Goal: Task Accomplishment & Management: Use online tool/utility

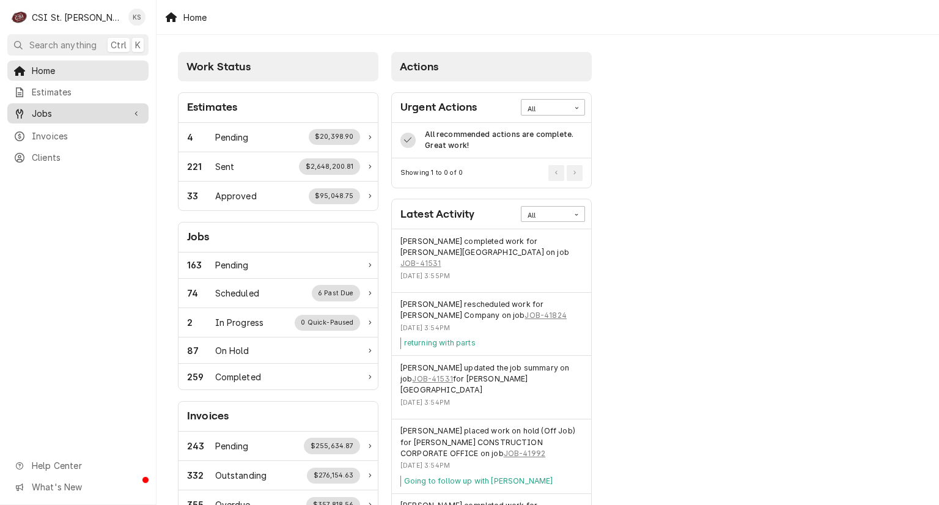
click at [59, 109] on span "Jobs" at bounding box center [78, 113] width 92 height 13
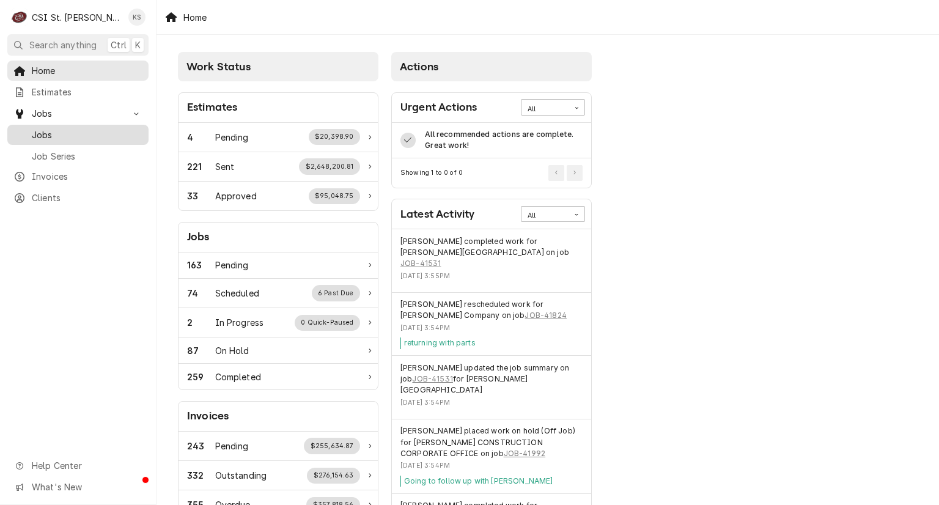
click at [56, 133] on span "Jobs" at bounding box center [87, 134] width 111 height 13
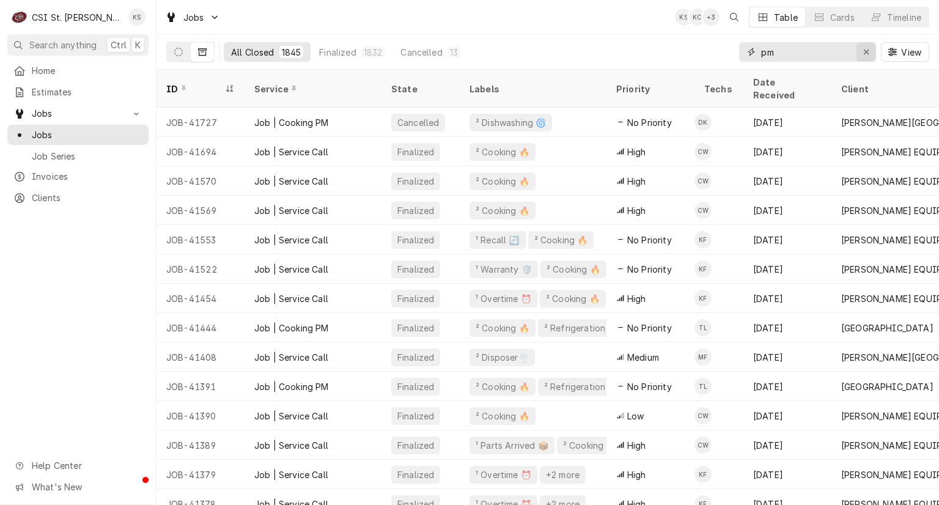
click at [867, 54] on icon "Erase input" at bounding box center [866, 52] width 7 height 9
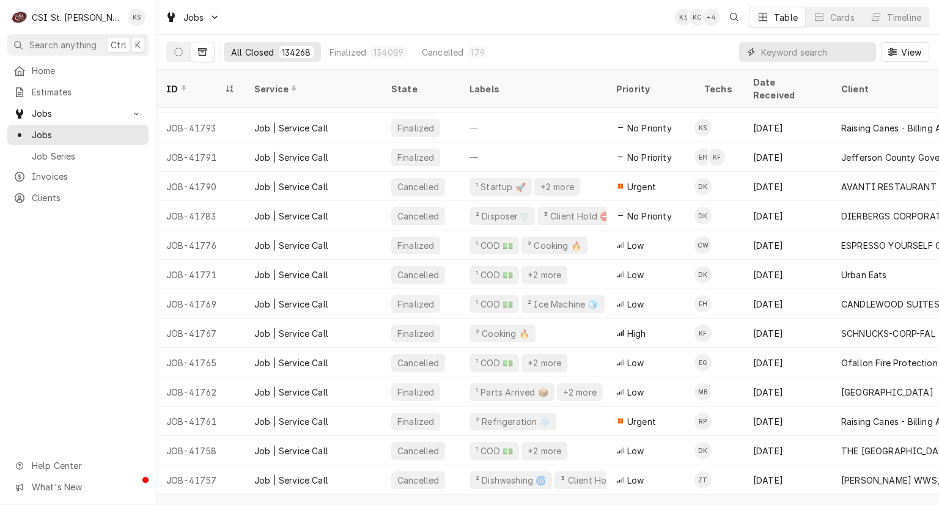
scroll to position [507, 0]
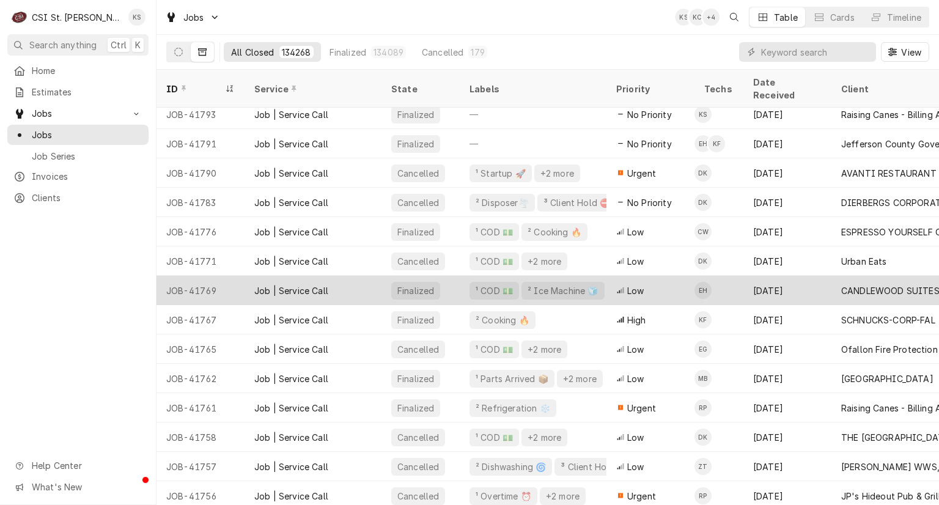
click at [335, 276] on div "Job | Service Call" at bounding box center [312, 290] width 137 height 29
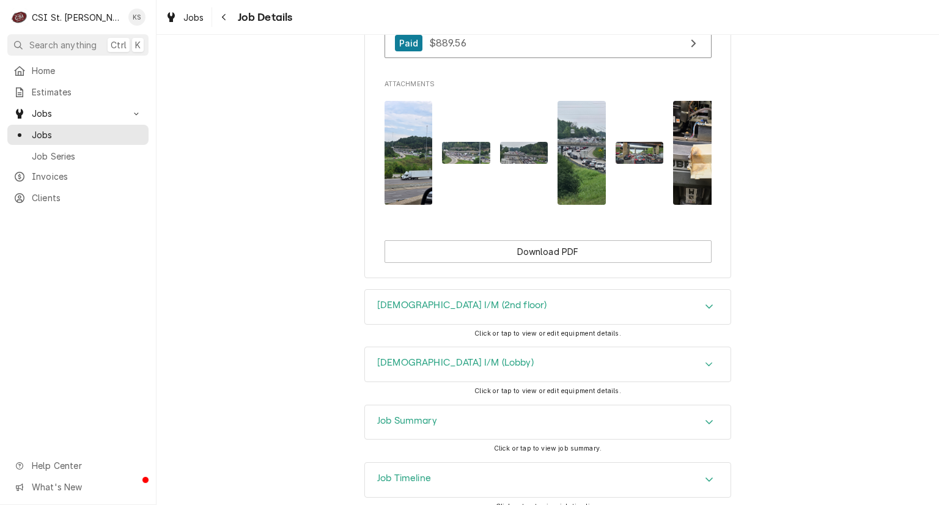
scroll to position [1344, 0]
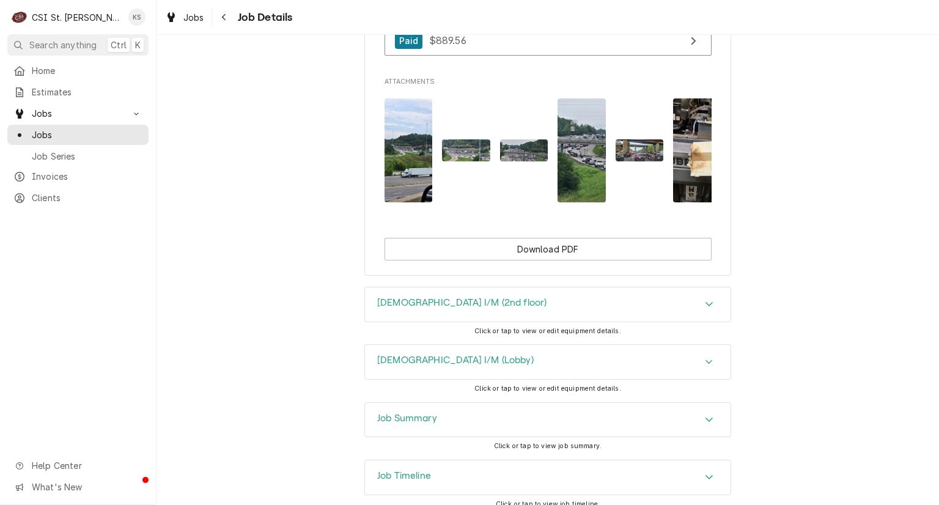
click at [519, 139] on img "Attachments" at bounding box center [524, 150] width 48 height 22
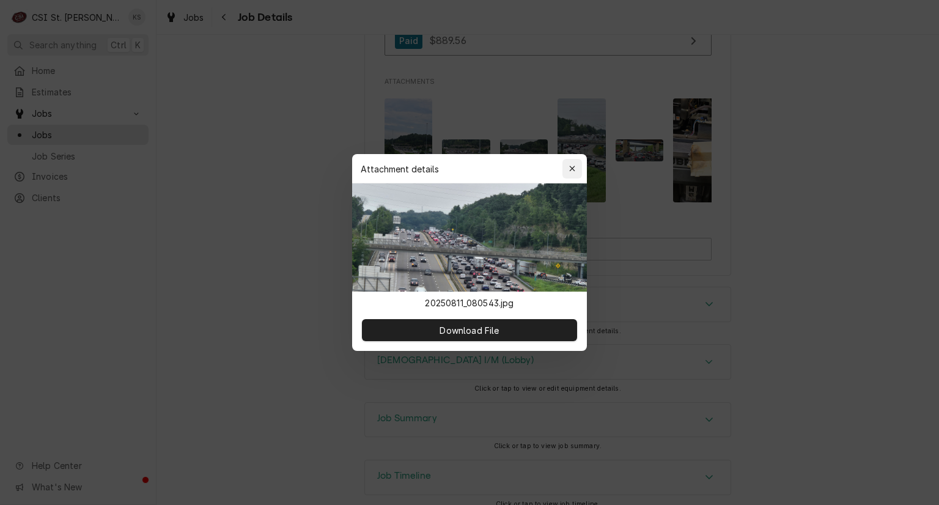
click at [572, 167] on icon "button" at bounding box center [572, 169] width 6 height 6
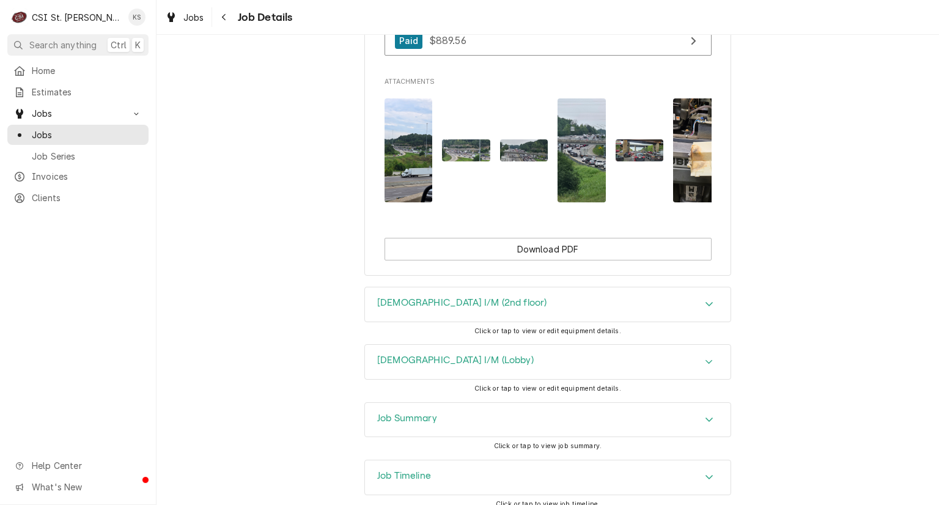
click at [469, 139] on img "Attachments" at bounding box center [466, 150] width 48 height 22
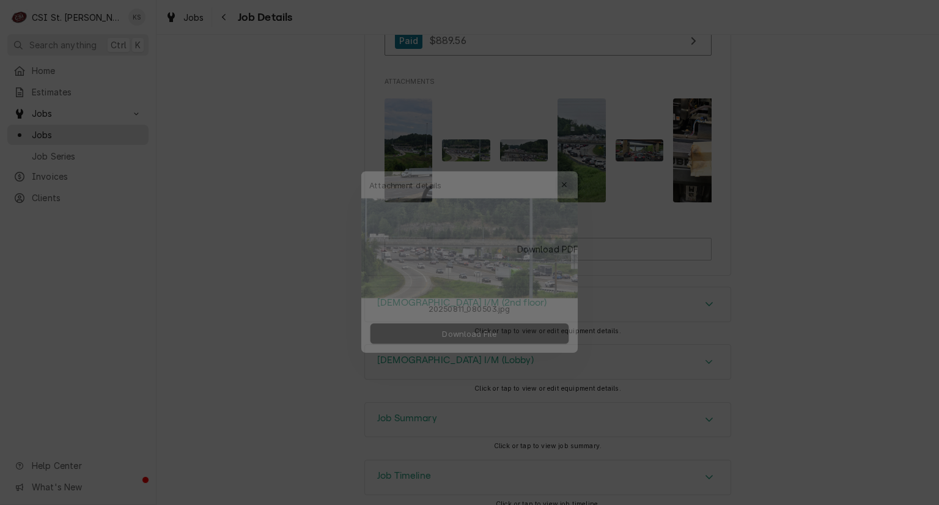
click at [570, 169] on icon "button" at bounding box center [572, 168] width 7 height 9
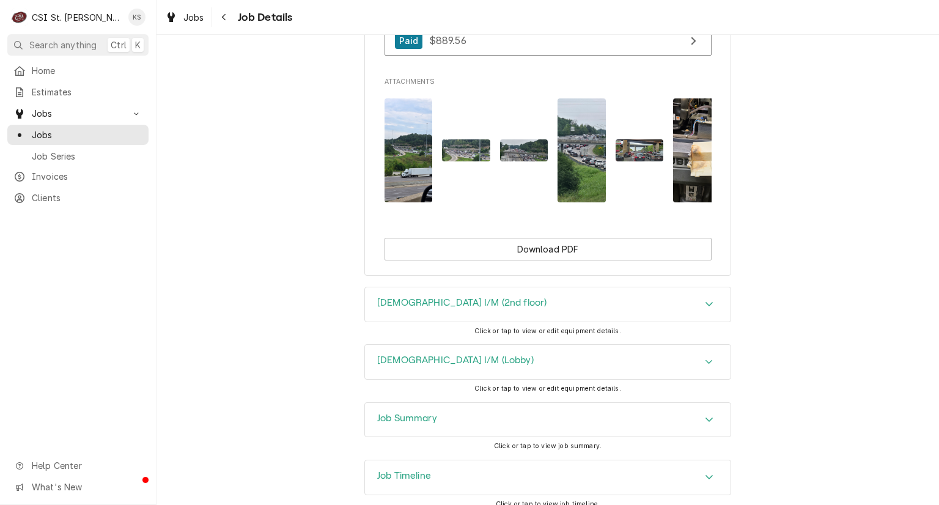
click at [569, 138] on img "Attachments" at bounding box center [581, 150] width 48 height 104
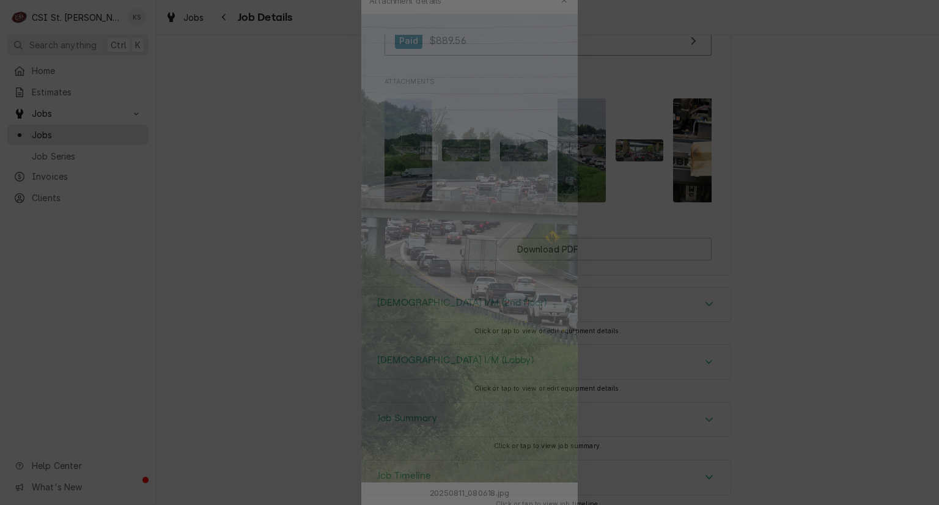
click at [783, 210] on div at bounding box center [469, 252] width 939 height 505
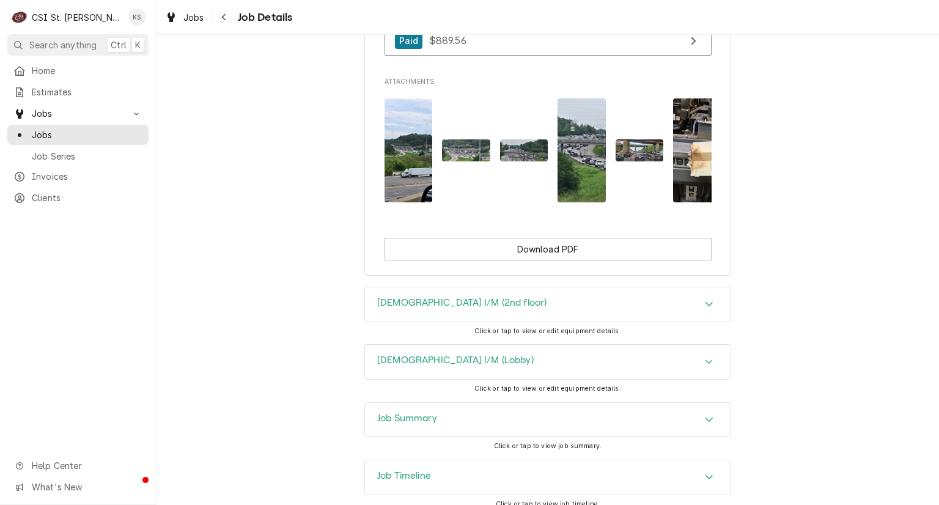
click at [685, 123] on img "Attachments" at bounding box center [697, 150] width 48 height 104
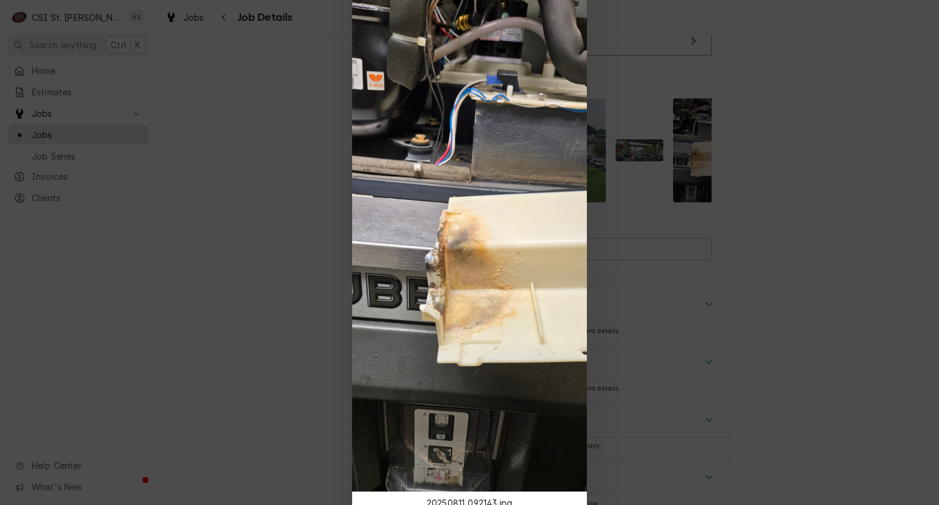
click at [626, 107] on div at bounding box center [469, 252] width 939 height 505
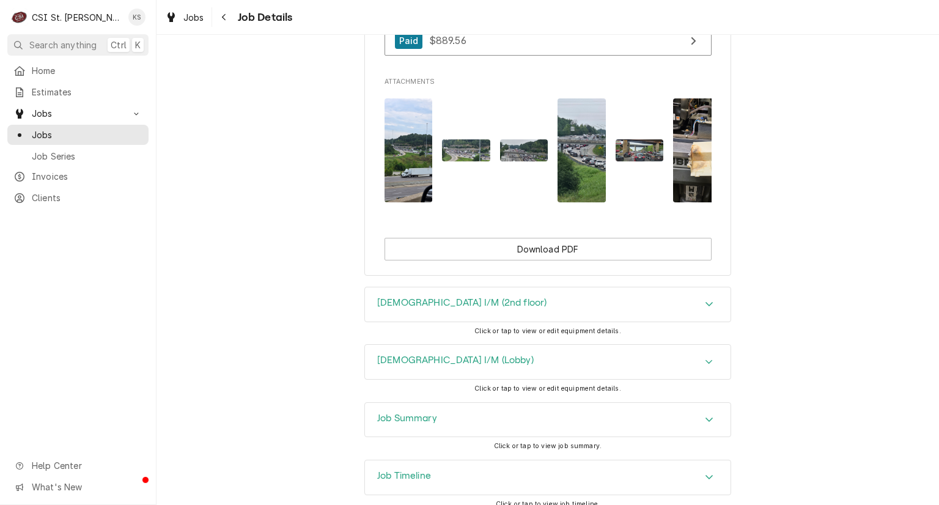
click at [626, 139] on img "Attachments" at bounding box center [639, 150] width 48 height 22
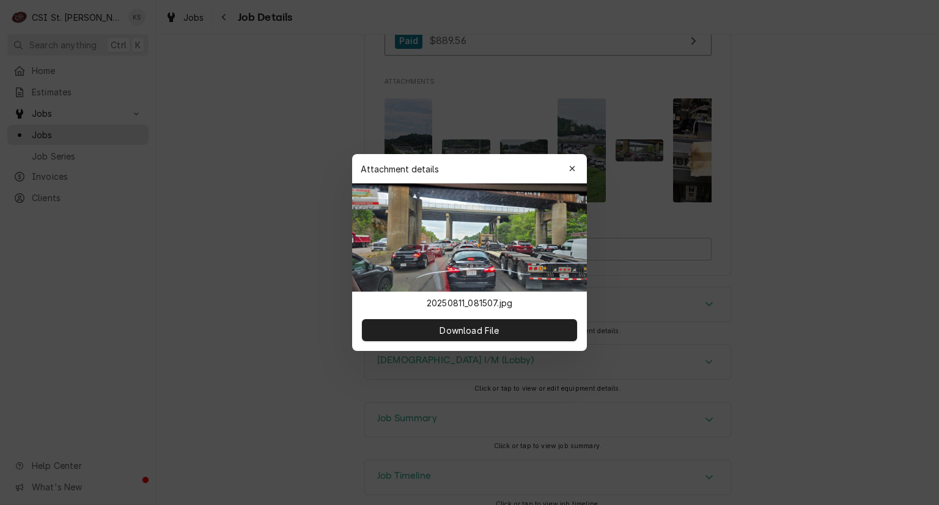
click at [411, 109] on div at bounding box center [469, 252] width 939 height 505
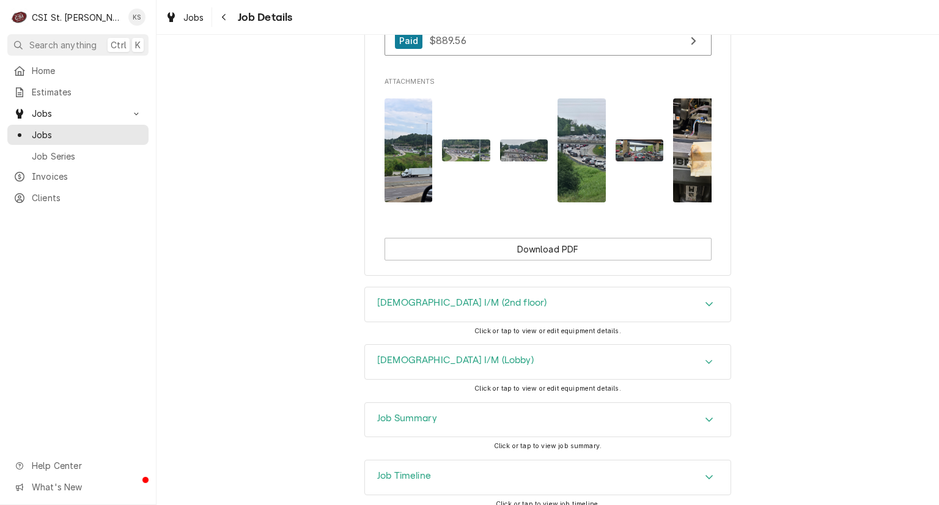
click at [411, 109] on img "Attachments" at bounding box center [408, 150] width 48 height 104
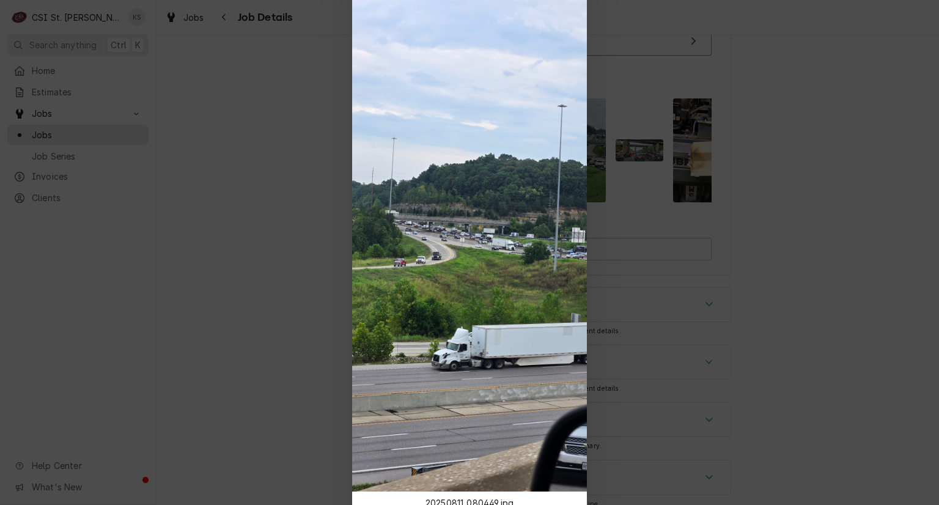
click at [810, 275] on div at bounding box center [469, 252] width 939 height 505
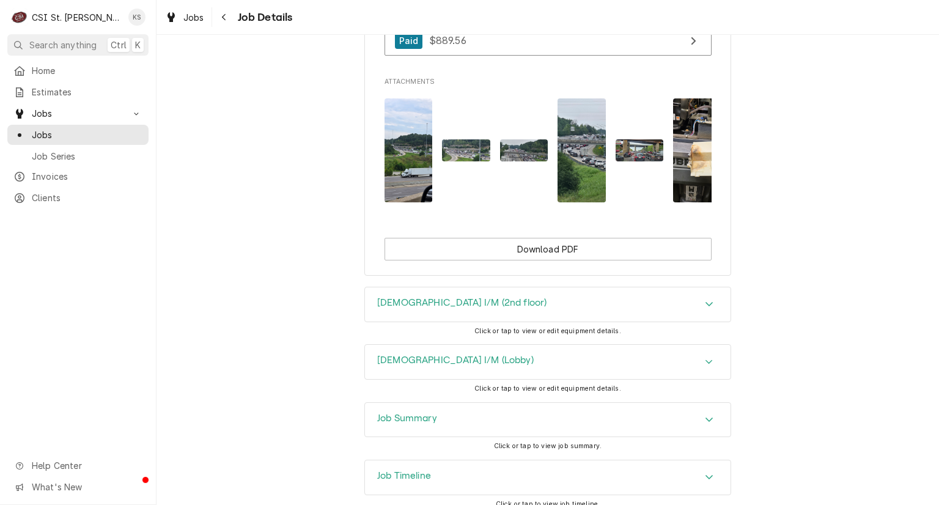
scroll to position [1381, 0]
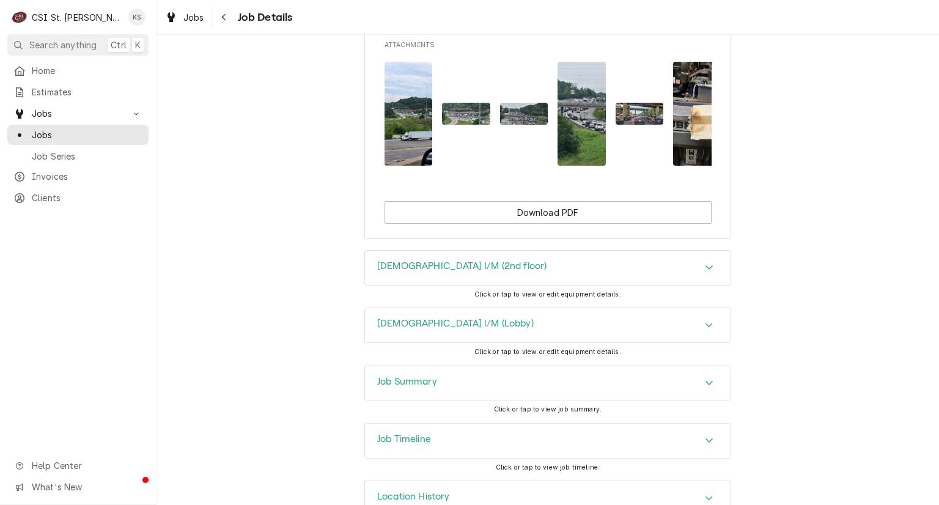
click at [403, 376] on h3 "Job Summary" at bounding box center [407, 382] width 60 height 12
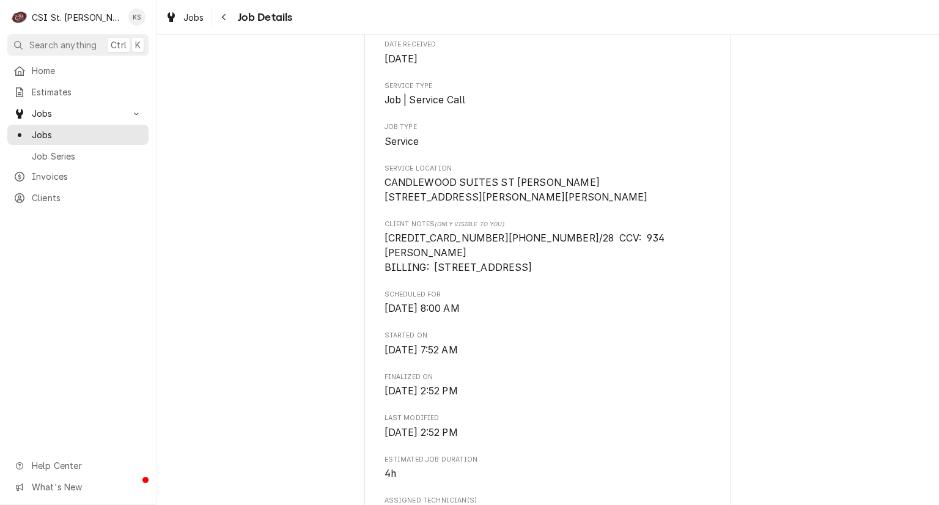
scroll to position [0, 0]
